Goal: Check status: Check status

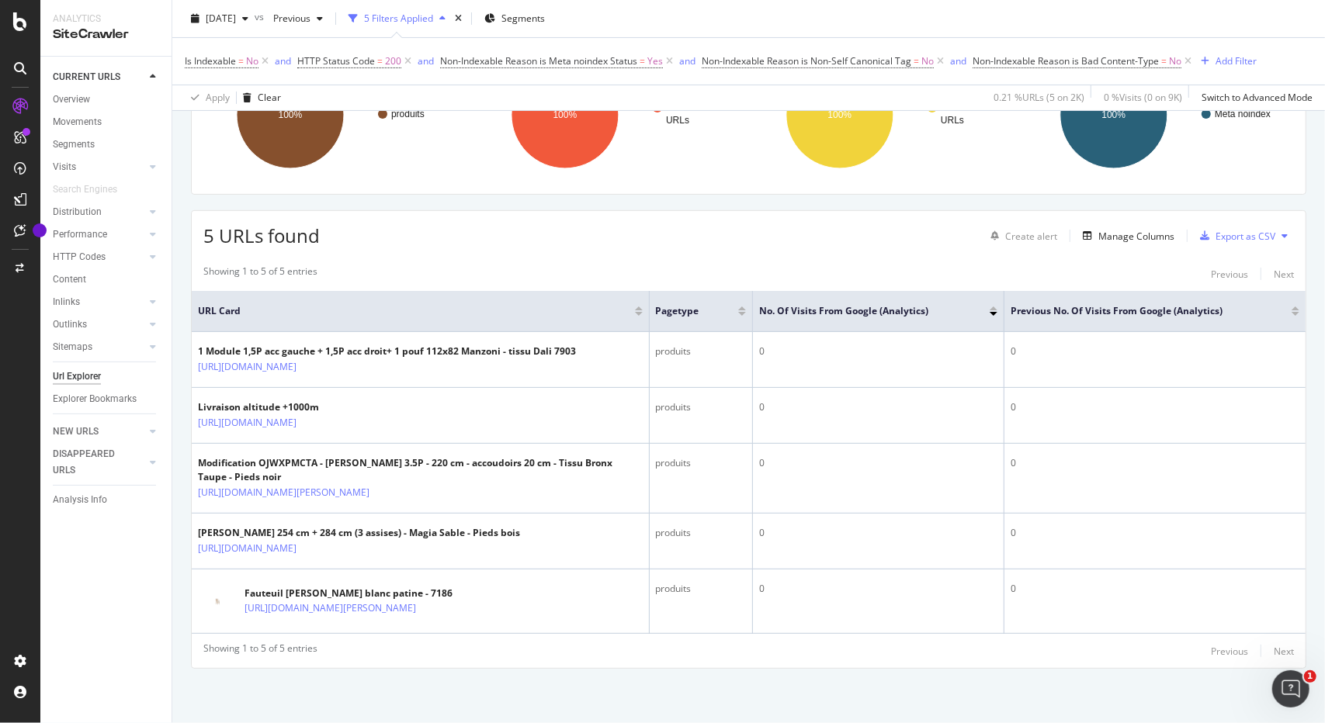
scroll to position [210, 0]
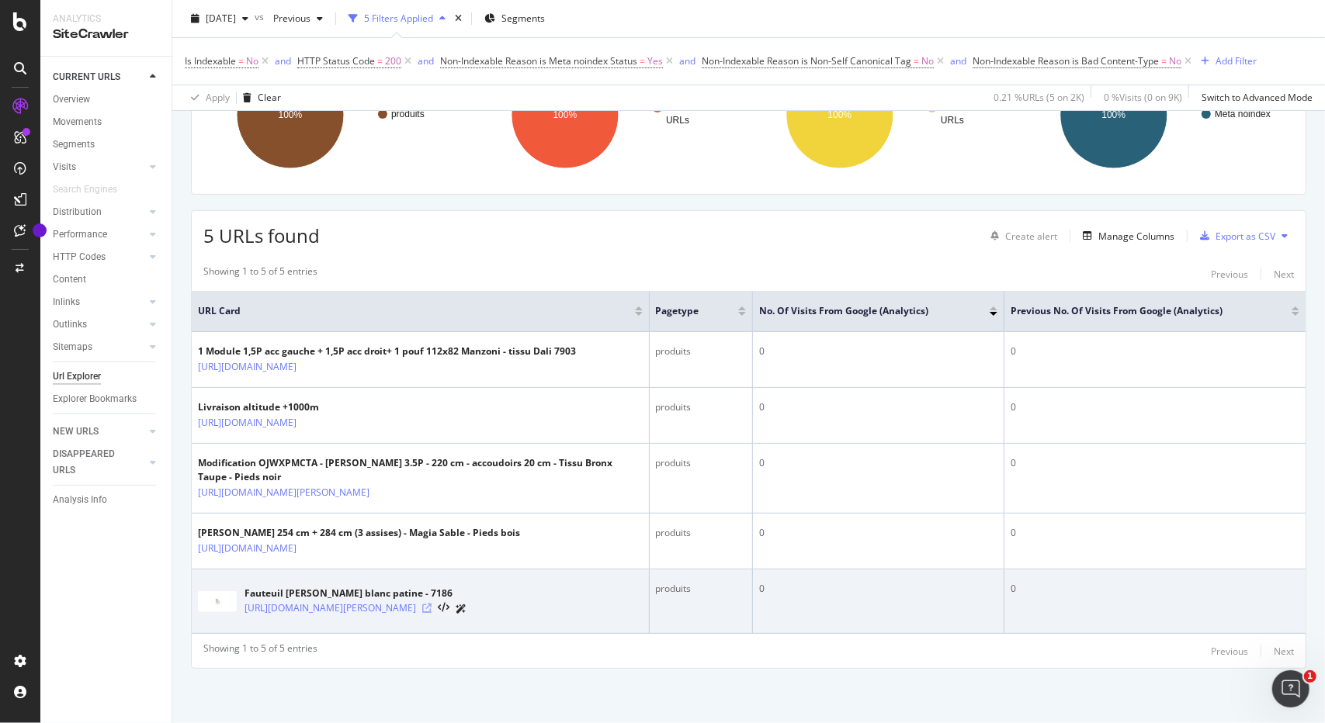
click at [432, 604] on icon at bounding box center [426, 608] width 9 height 9
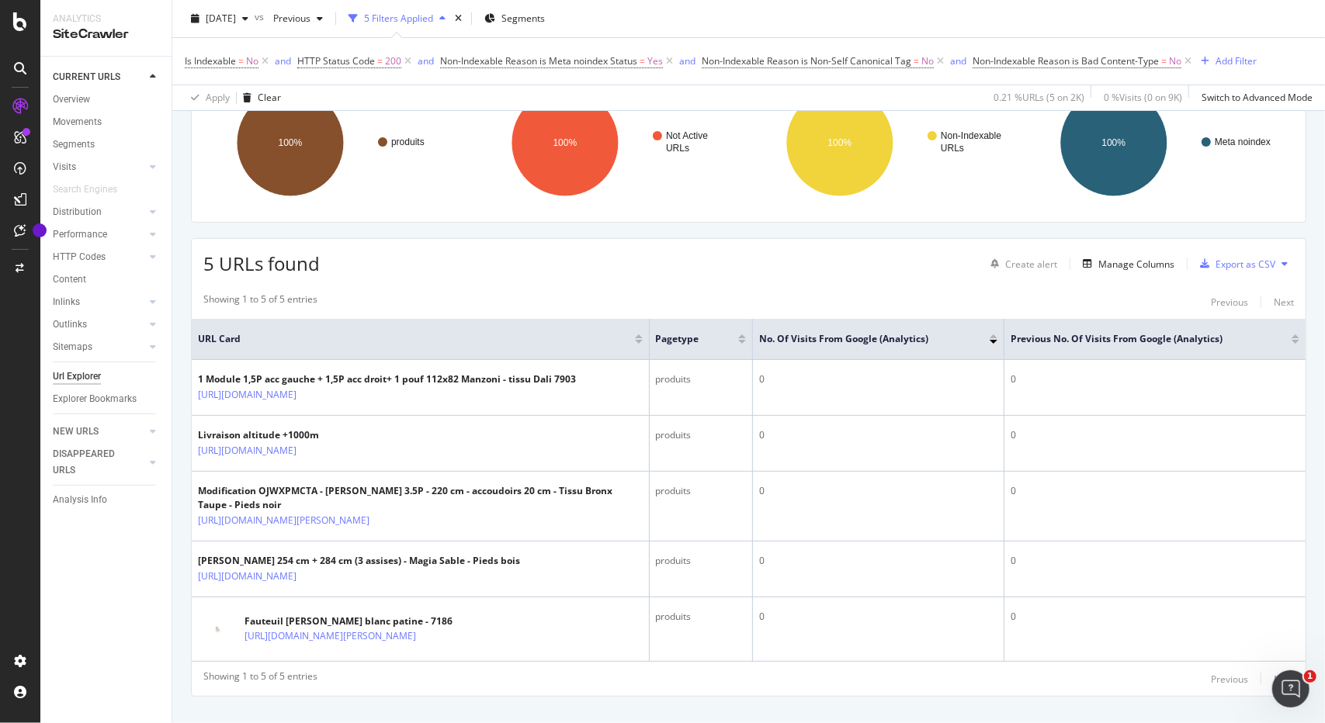
scroll to position [0, 0]
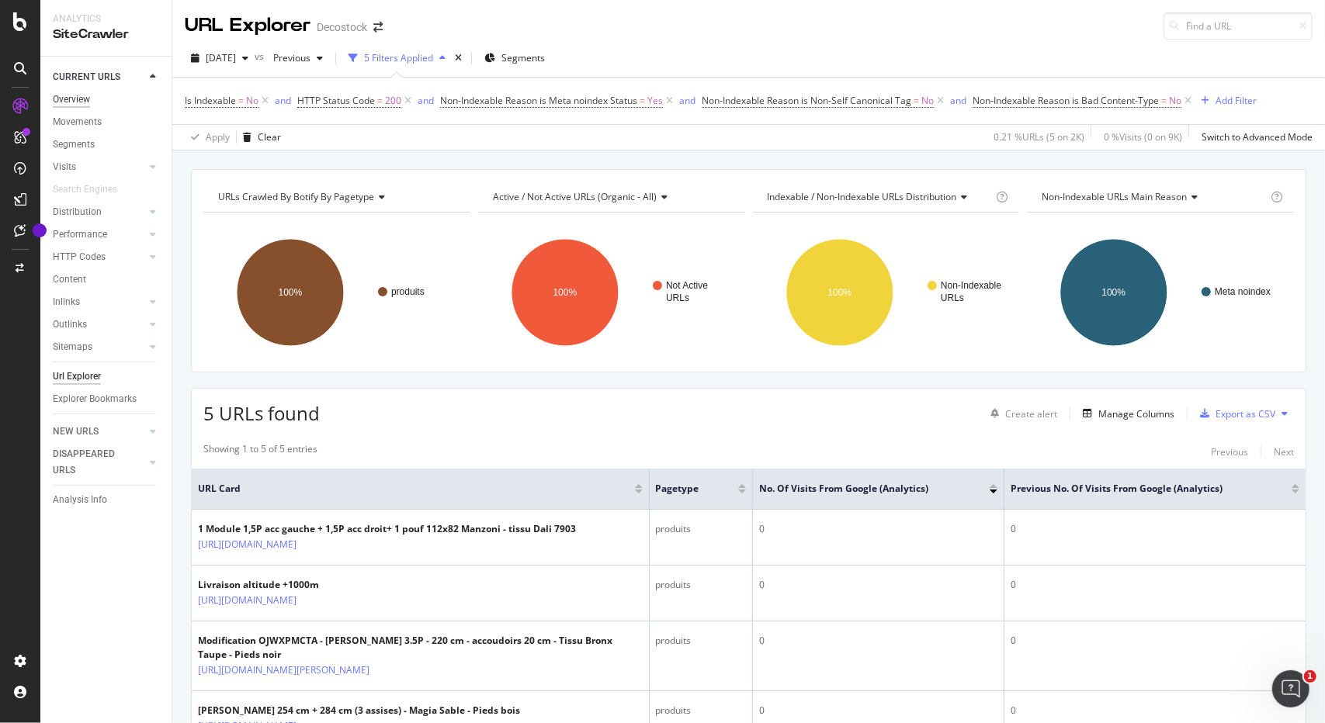
click at [84, 102] on div "Overview" at bounding box center [71, 100] width 37 height 16
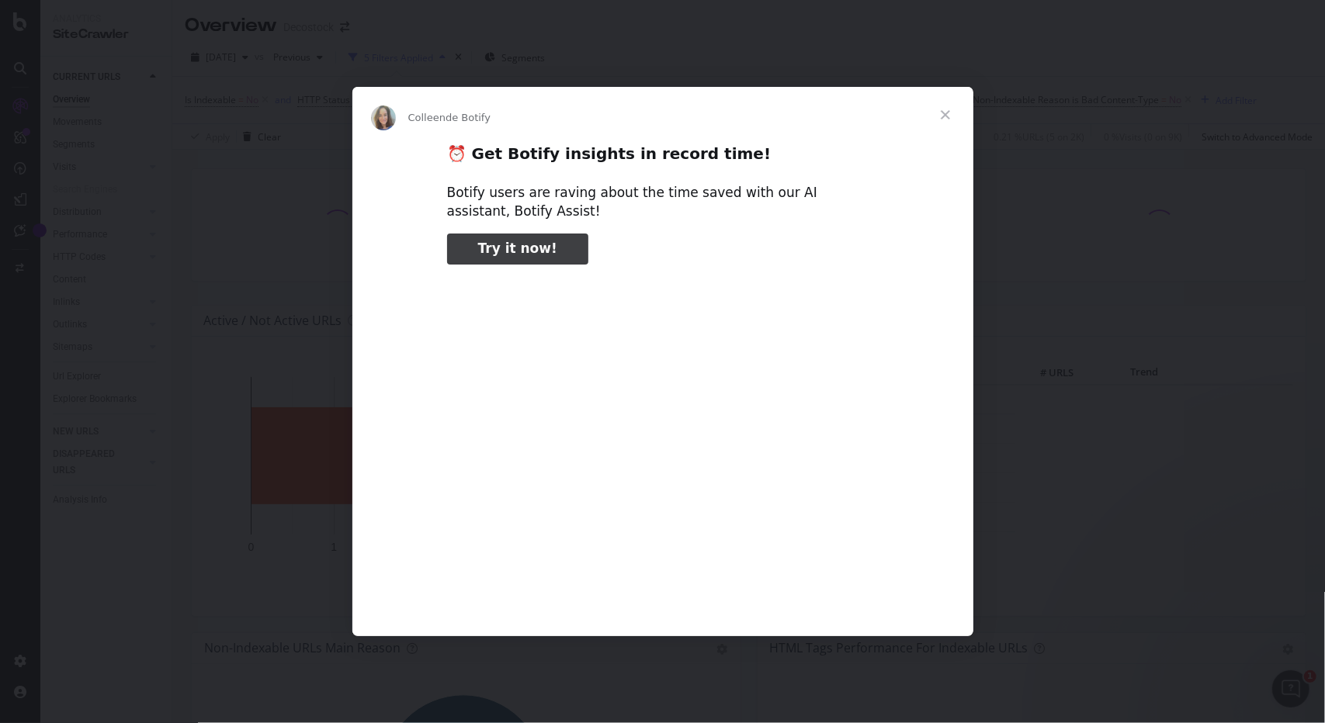
type input "132645"
click at [950, 116] on span "Fermer" at bounding box center [945, 115] width 56 height 56
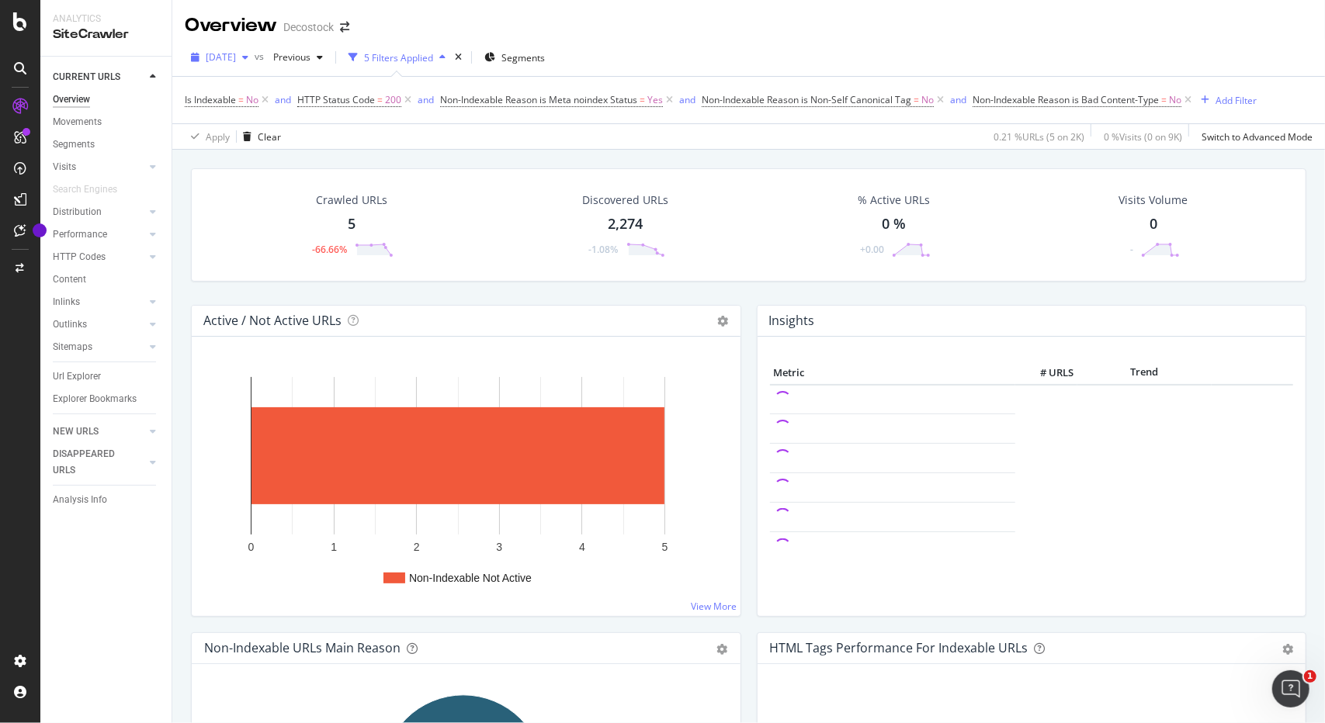
click at [220, 58] on span "[DATE]" at bounding box center [221, 56] width 30 height 13
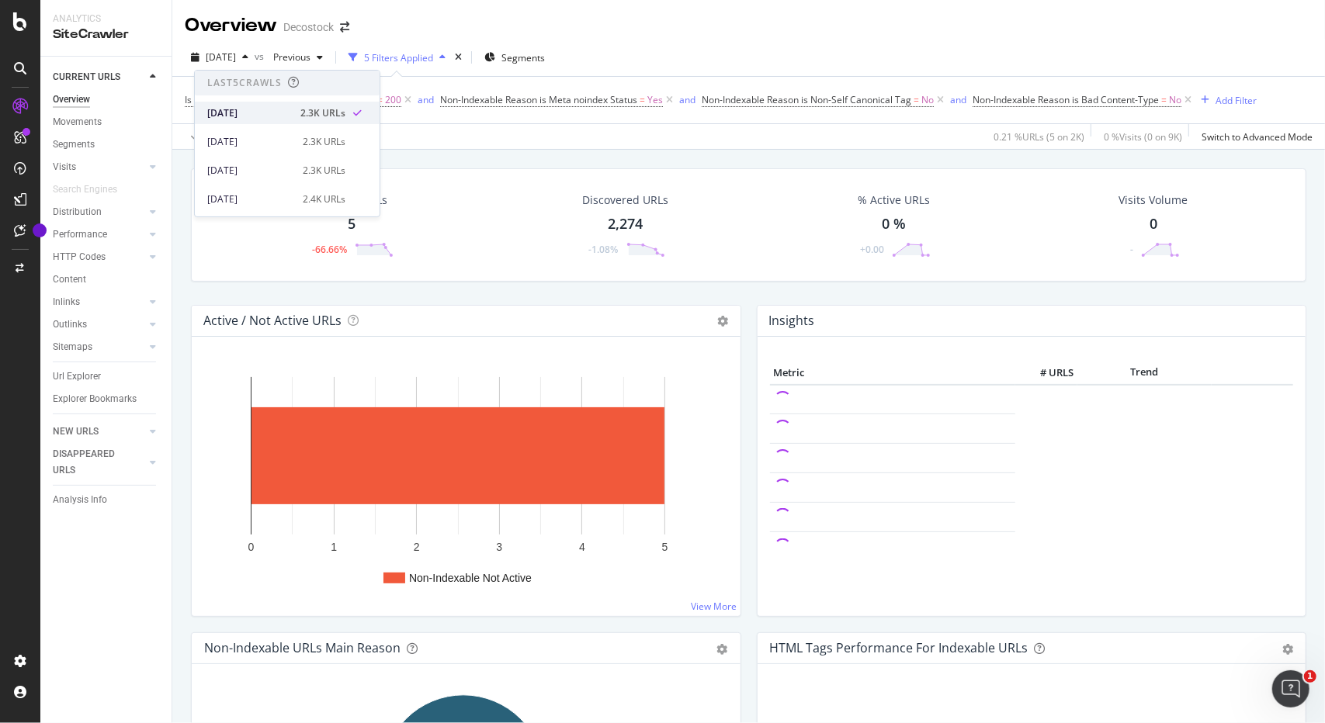
click at [242, 114] on div "[DATE]" at bounding box center [249, 113] width 84 height 14
click at [261, 140] on div "Clear" at bounding box center [269, 136] width 23 height 13
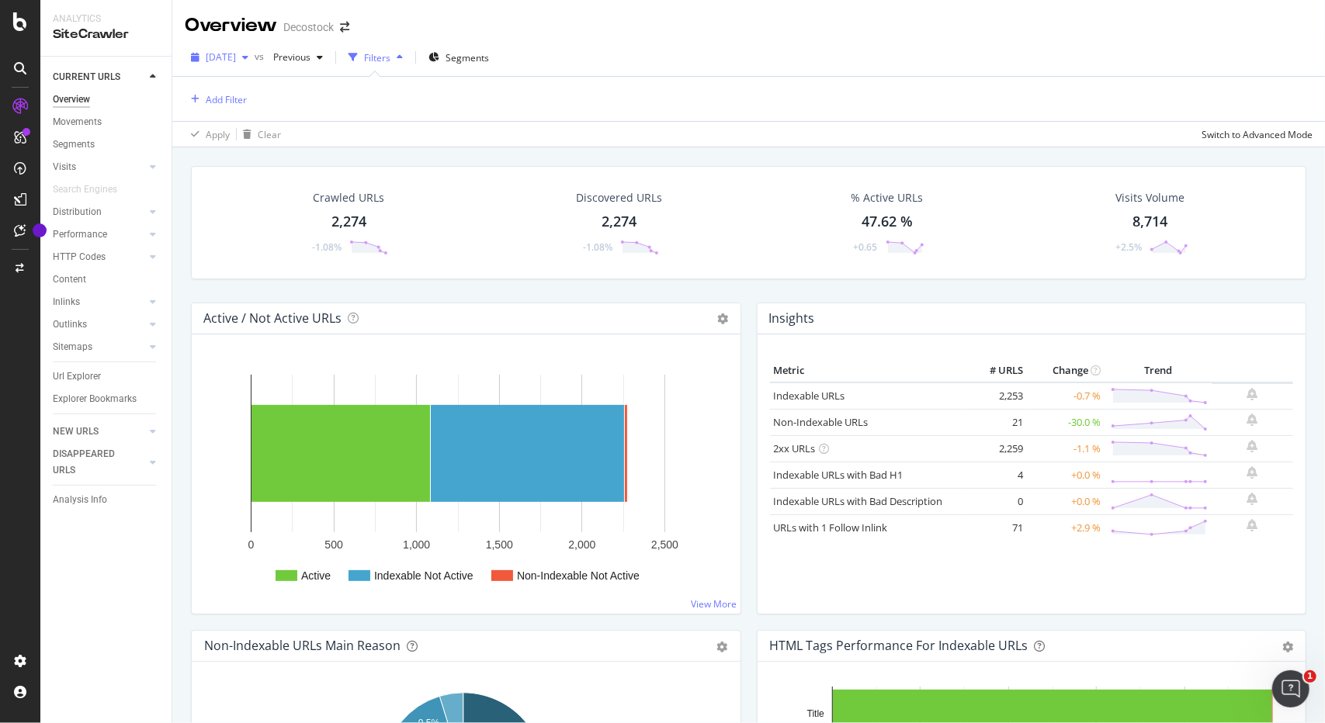
click at [236, 55] on span "[DATE]" at bounding box center [221, 56] width 30 height 13
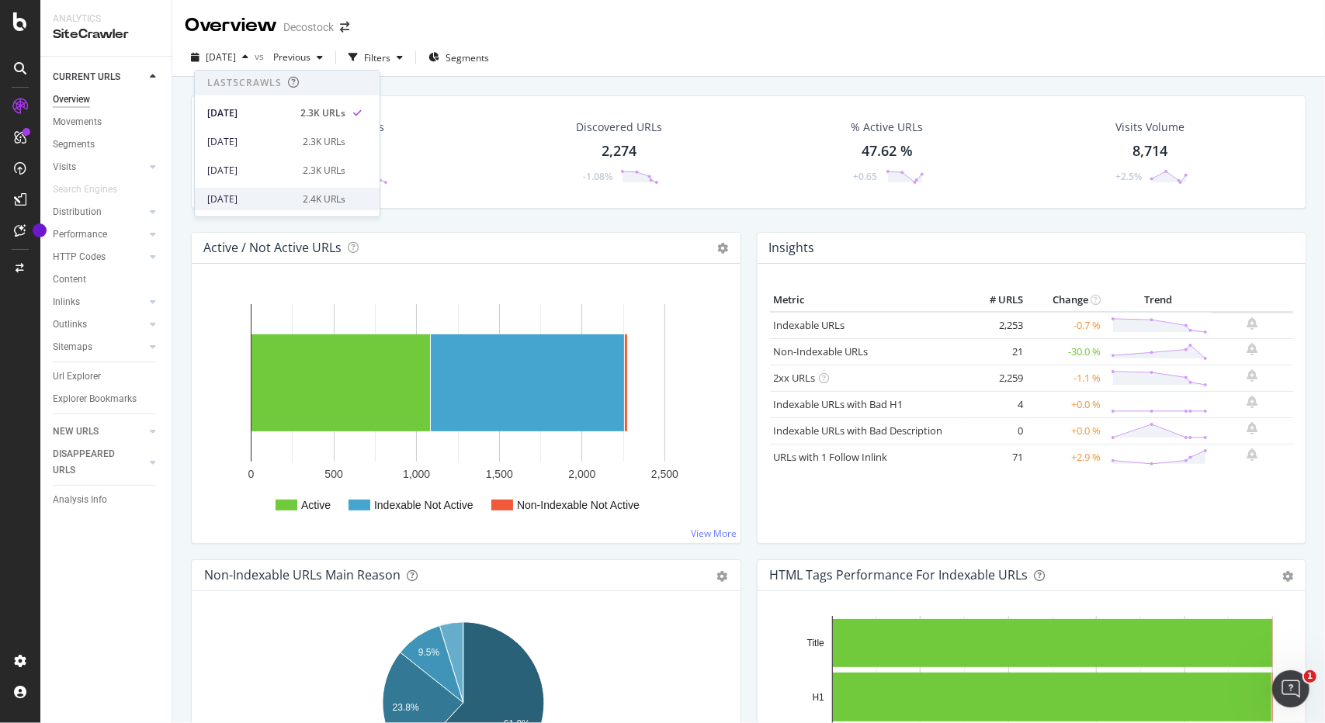
click at [241, 203] on div "2025 Sep. 10th" at bounding box center [250, 199] width 86 height 14
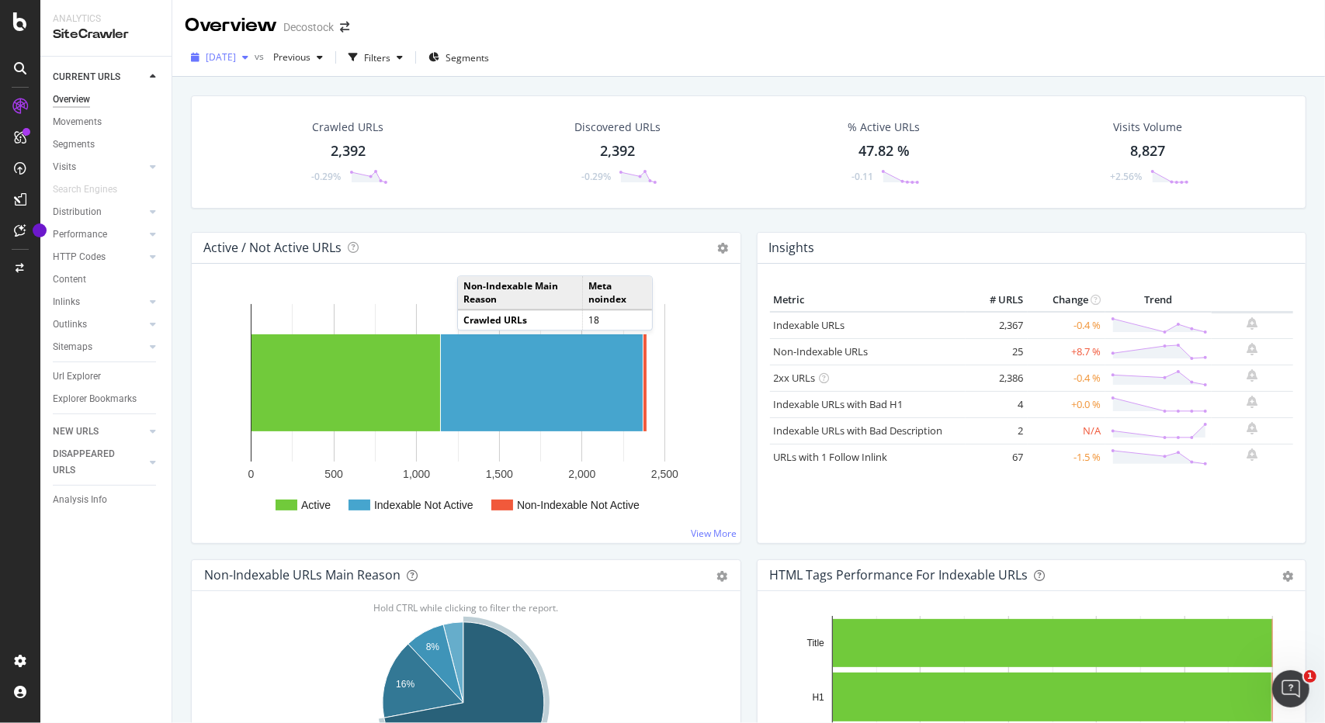
click at [236, 57] on span "2025 Sep. 10th" at bounding box center [221, 56] width 30 height 13
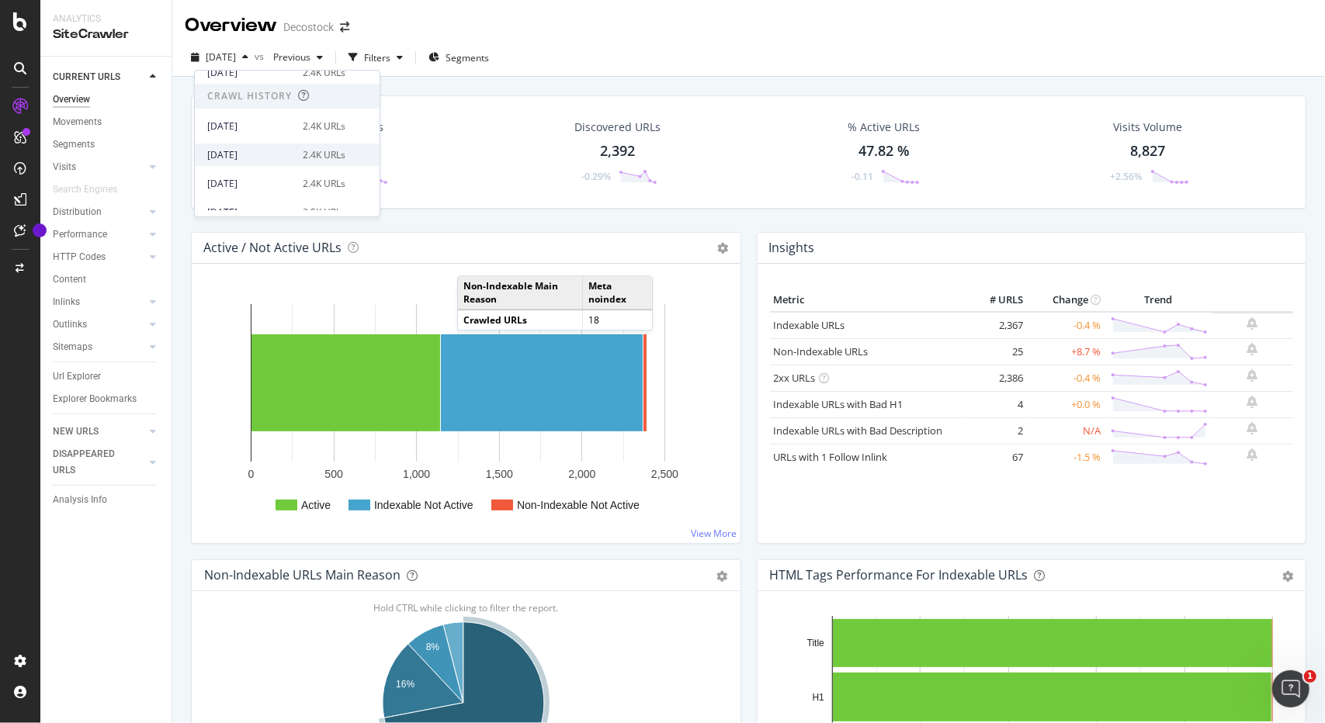
click at [283, 158] on div "2025 Jul. 30th" at bounding box center [250, 155] width 86 height 14
